Goal: Transaction & Acquisition: Book appointment/travel/reservation

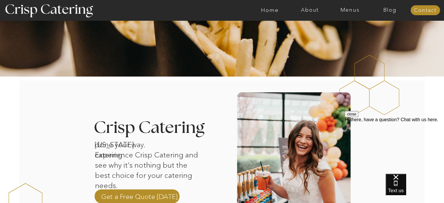
scroll to position [139, 0]
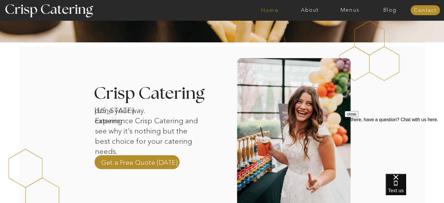
click at [264, 13] on nav "Home" at bounding box center [270, 10] width 40 height 6
click at [343, 10] on nav "Menus" at bounding box center [350, 10] width 40 height 6
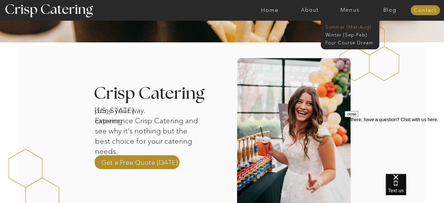
click at [342, 26] on nav "Summer (Mar-Aug)" at bounding box center [351, 27] width 52 height 6
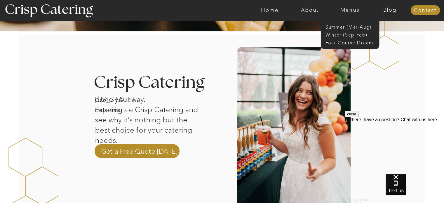
scroll to position [153, 0]
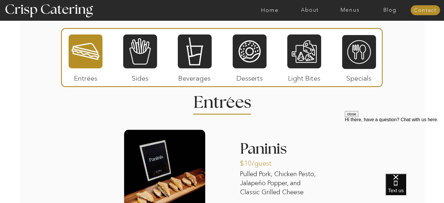
scroll to position [528, 0]
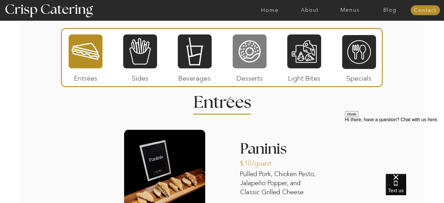
click at [251, 56] on div at bounding box center [249, 51] width 34 height 35
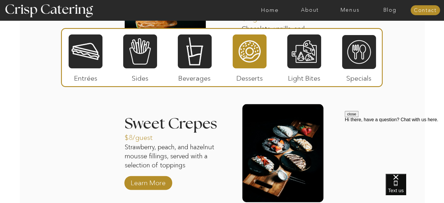
scroll to position [697, 0]
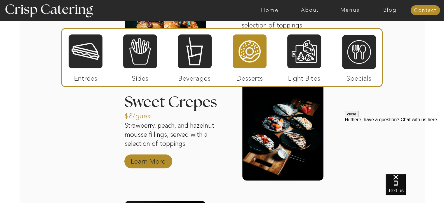
click at [160, 162] on p "Learn More" at bounding box center [148, 159] width 39 height 17
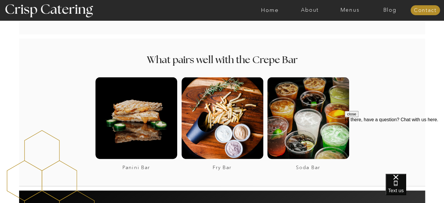
scroll to position [842, 0]
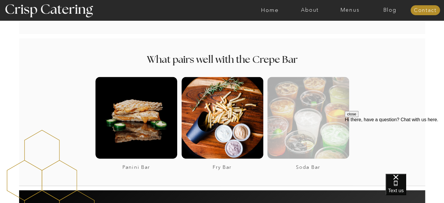
click at [297, 121] on div at bounding box center [308, 118] width 82 height 82
